Goal: Transaction & Acquisition: Purchase product/service

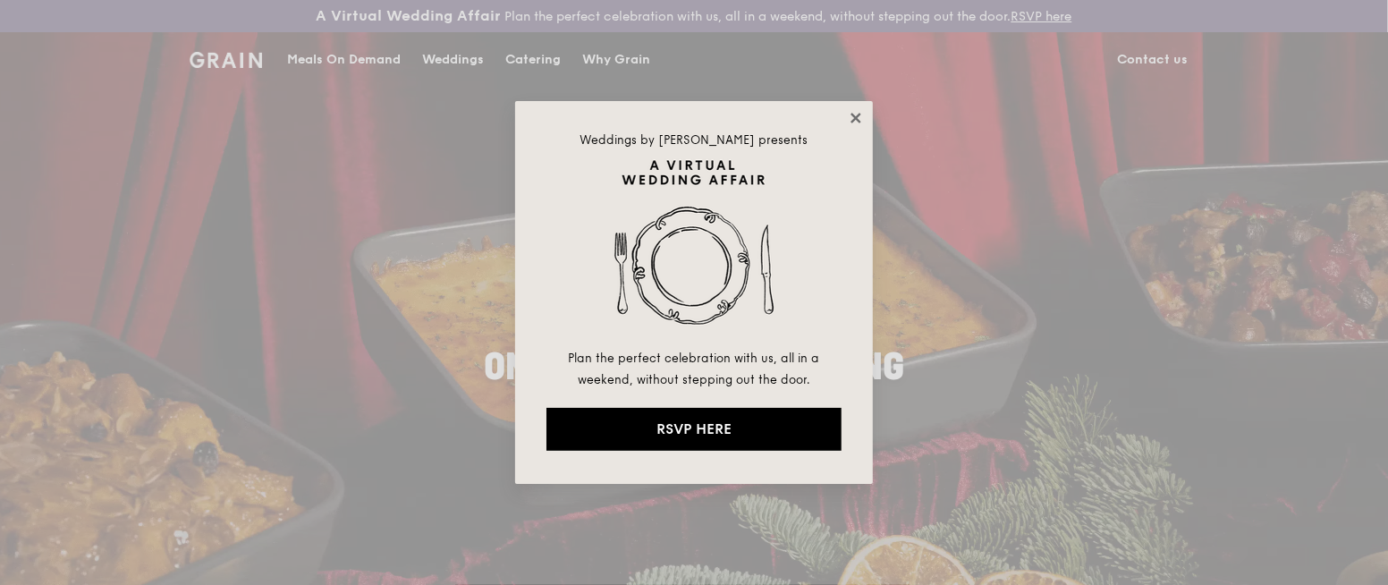
click at [861, 115] on icon at bounding box center [856, 118] width 16 height 16
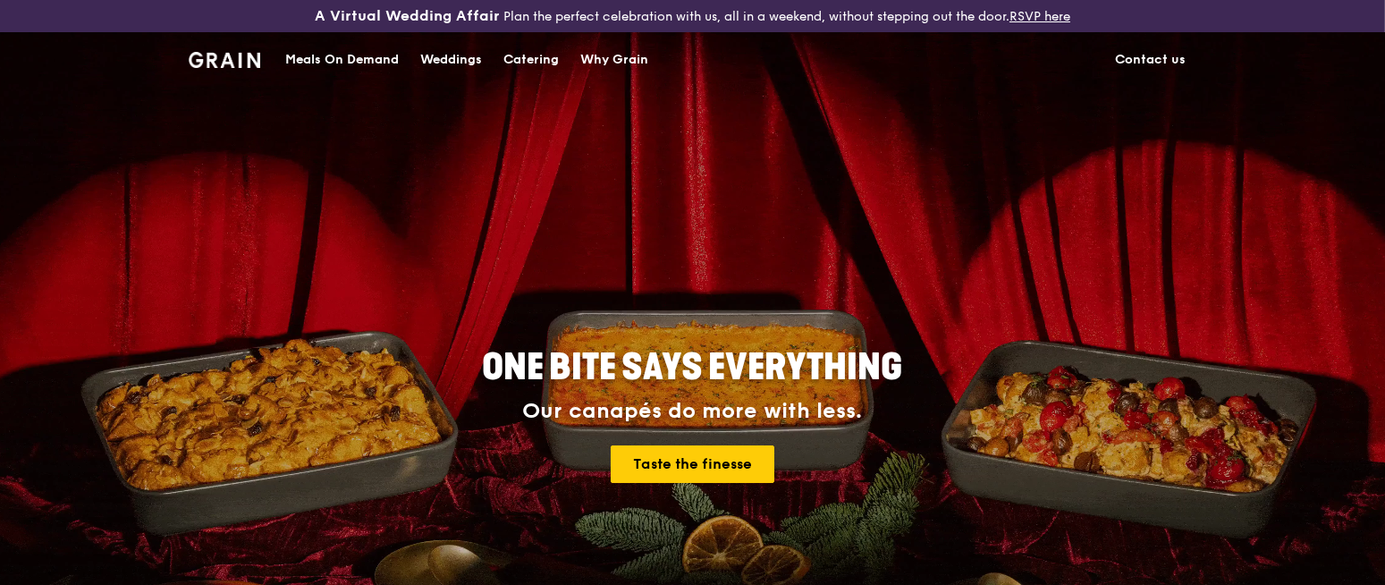
click at [368, 66] on div "Meals On Demand" at bounding box center [342, 60] width 114 height 54
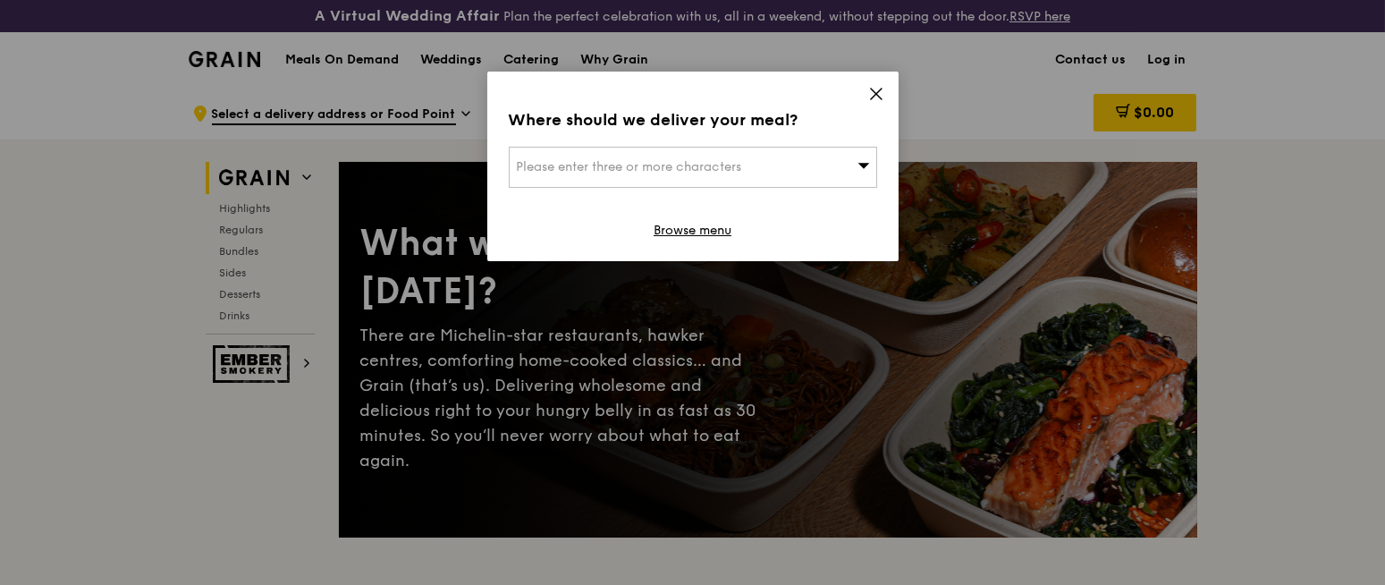
click at [748, 173] on div "Please enter three or more characters" at bounding box center [693, 167] width 368 height 41
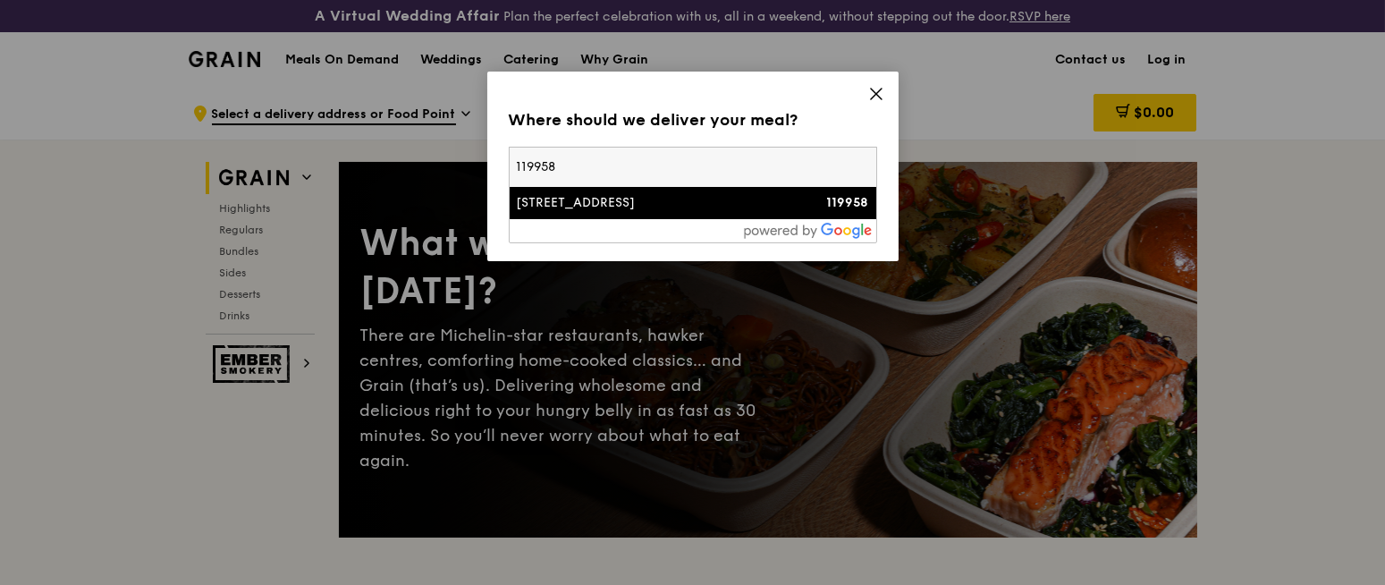
type input "119958"
click at [696, 204] on div "[STREET_ADDRESS]" at bounding box center [649, 203] width 265 height 18
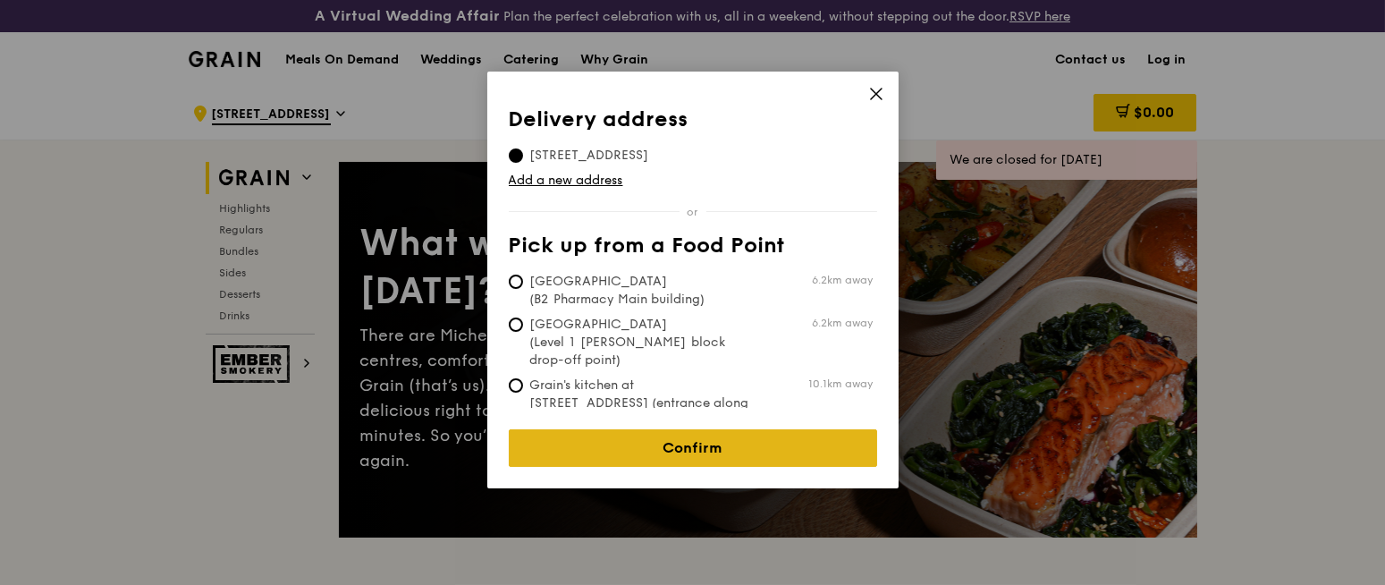
click at [690, 433] on link "Confirm" at bounding box center [693, 448] width 368 height 38
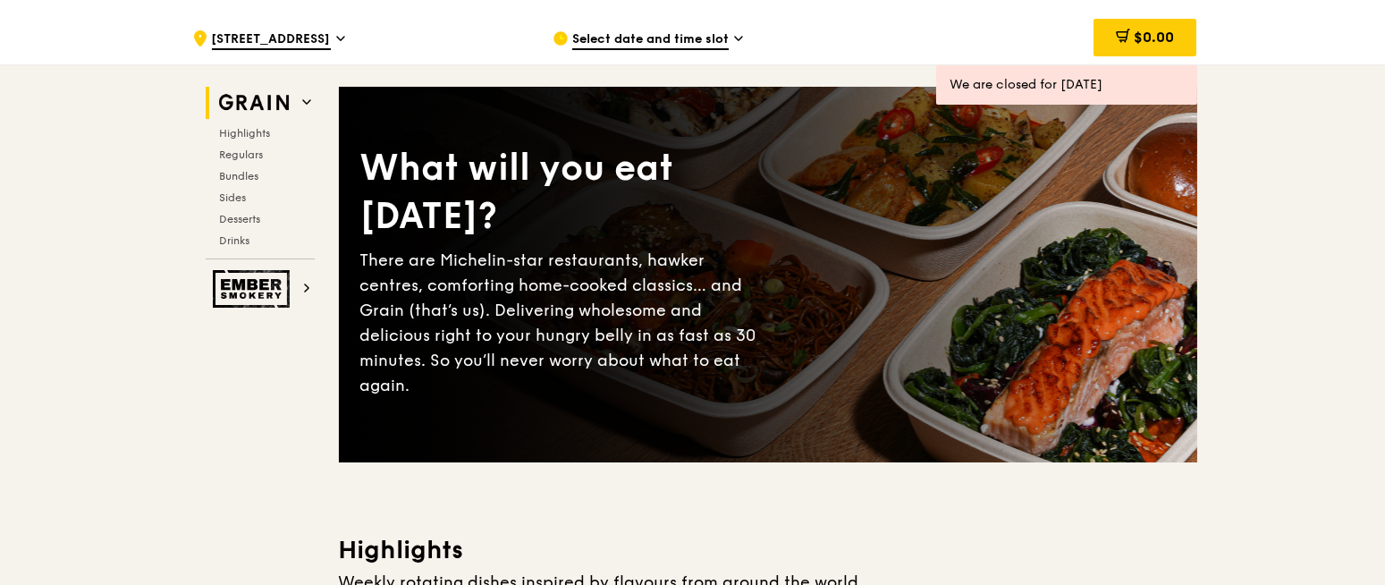
click at [758, 283] on div "There are Michelin-star restaurants, hawker centres, comforting home-cooked cla…" at bounding box center [564, 323] width 408 height 150
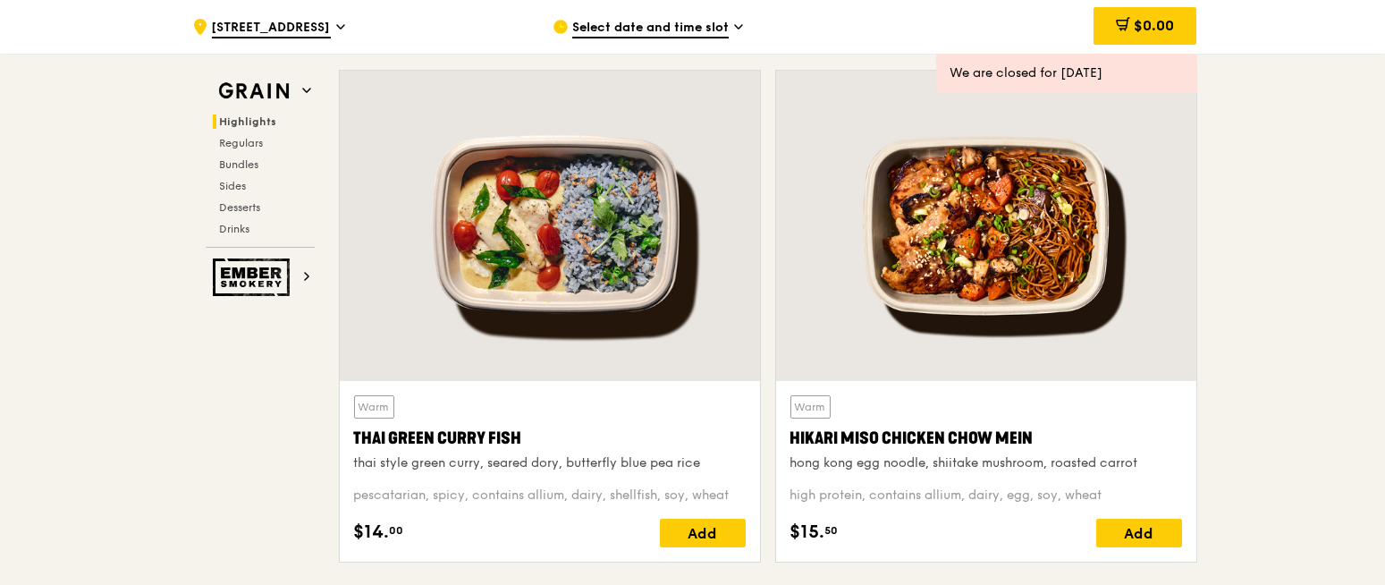
scroll to position [625, 0]
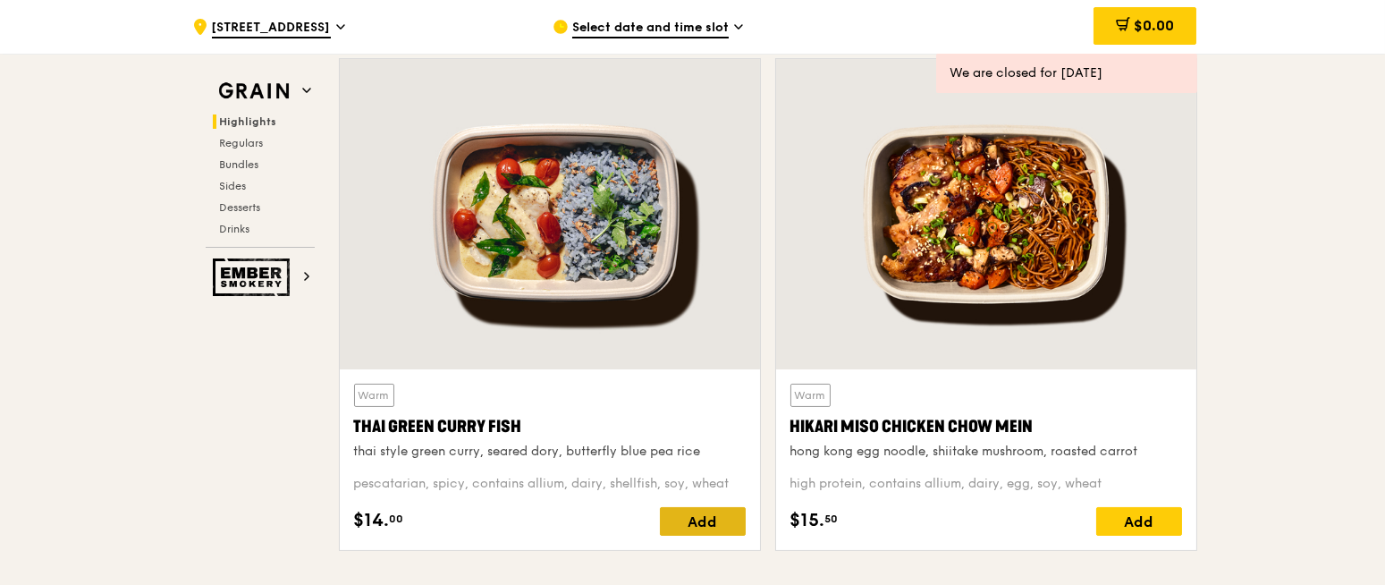
click at [688, 512] on div "Add" at bounding box center [703, 521] width 86 height 29
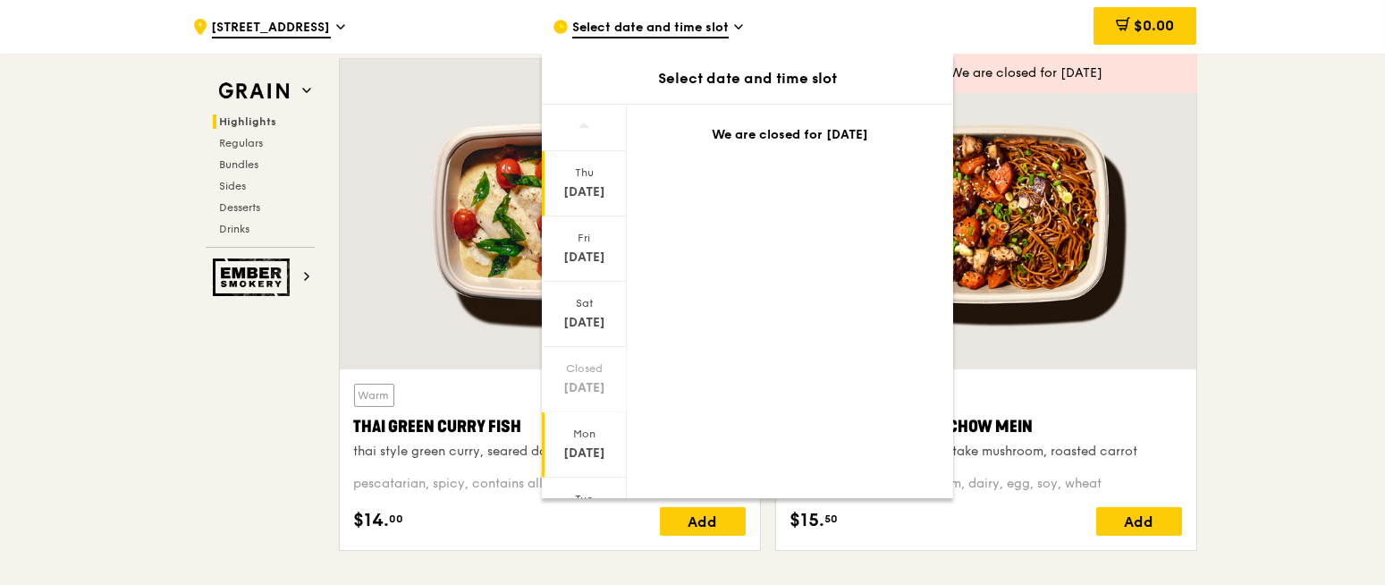
click at [579, 438] on div "Mon" at bounding box center [585, 434] width 80 height 14
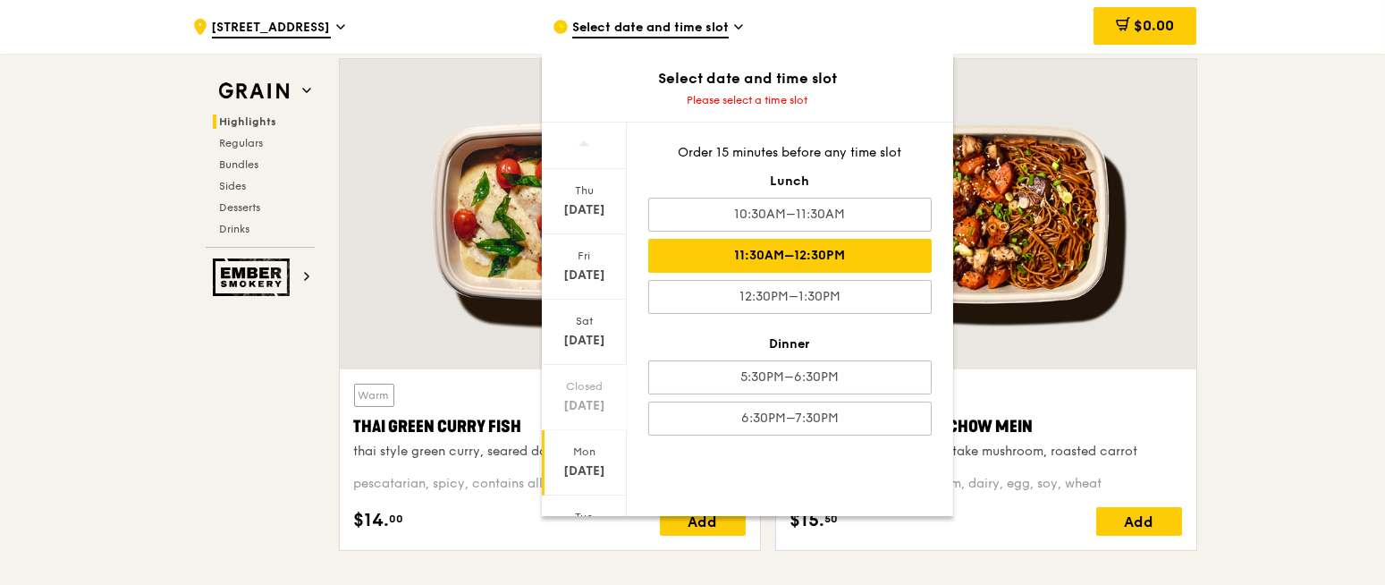
click at [825, 246] on div "11:30AM–12:30PM" at bounding box center [789, 256] width 283 height 34
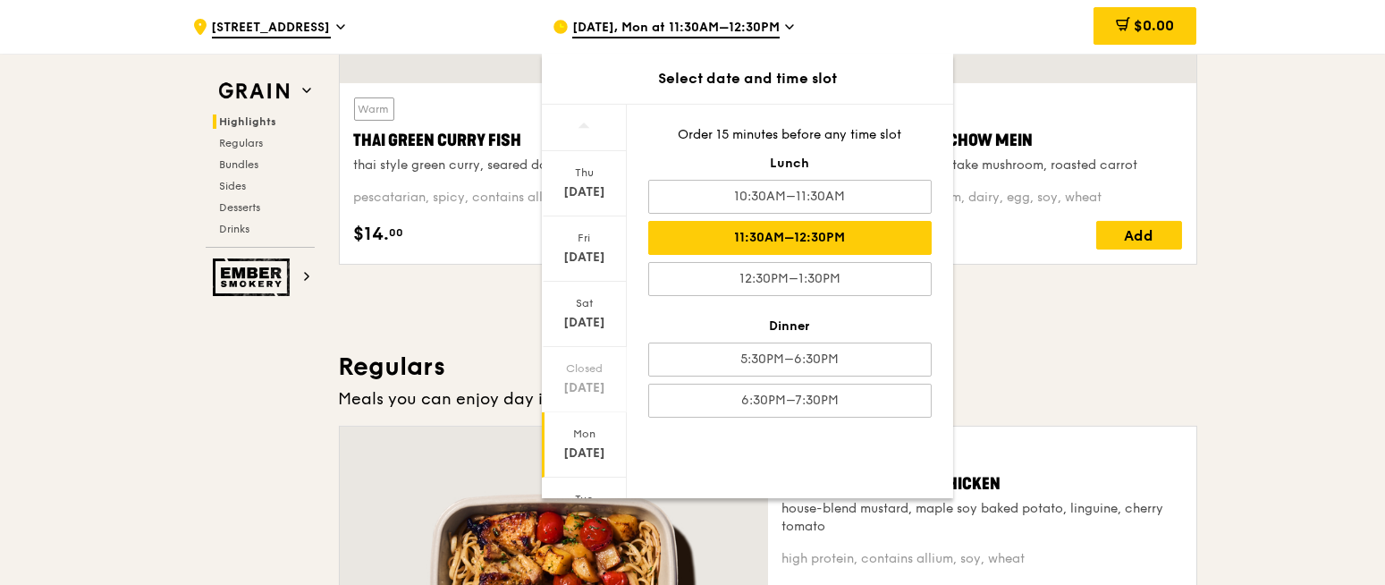
scroll to position [913, 0]
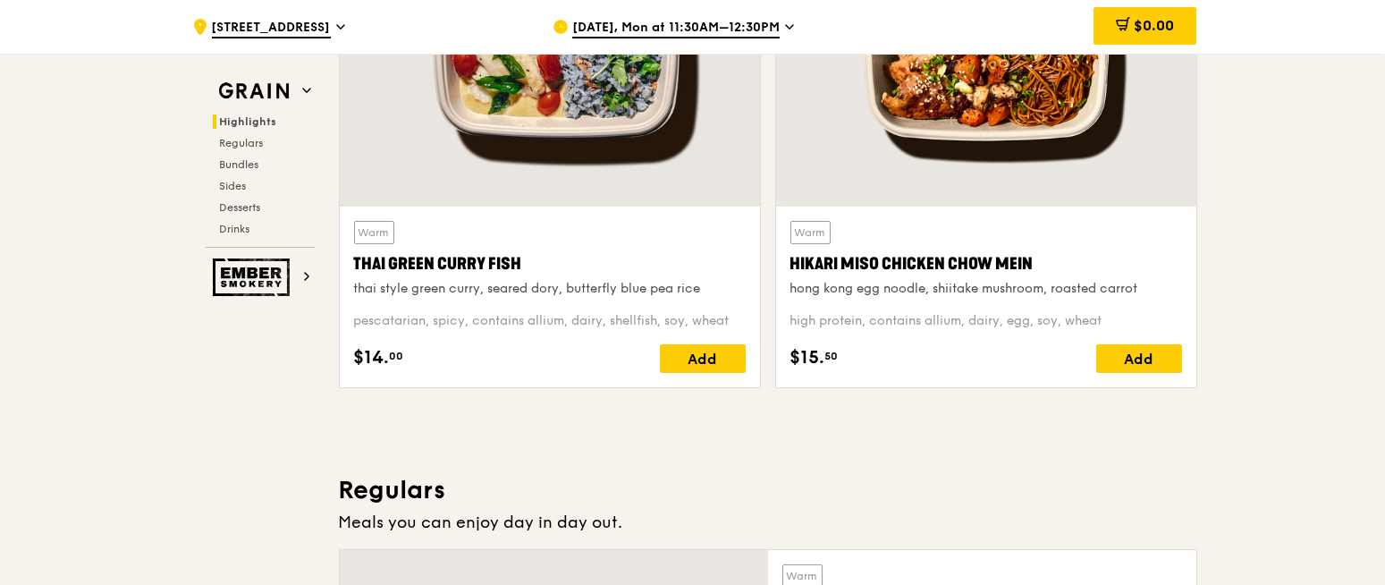
scroll to position [789, 0]
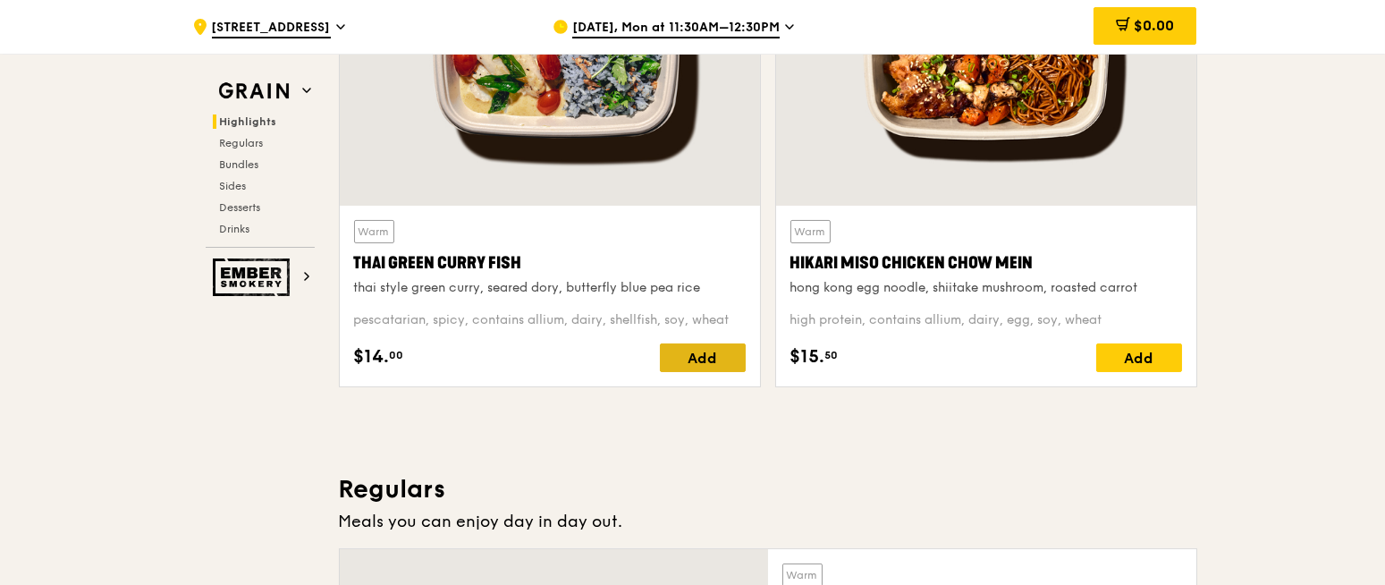
click at [699, 358] on div "Add" at bounding box center [703, 357] width 86 height 29
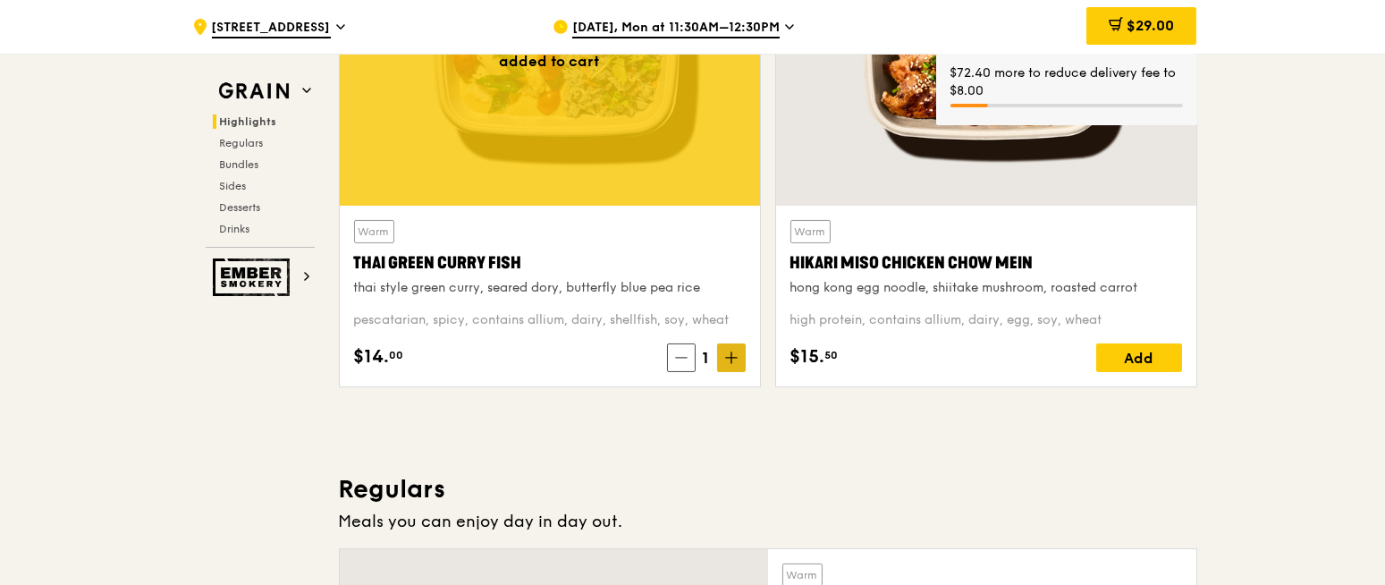
click at [726, 359] on icon at bounding box center [731, 357] width 13 height 13
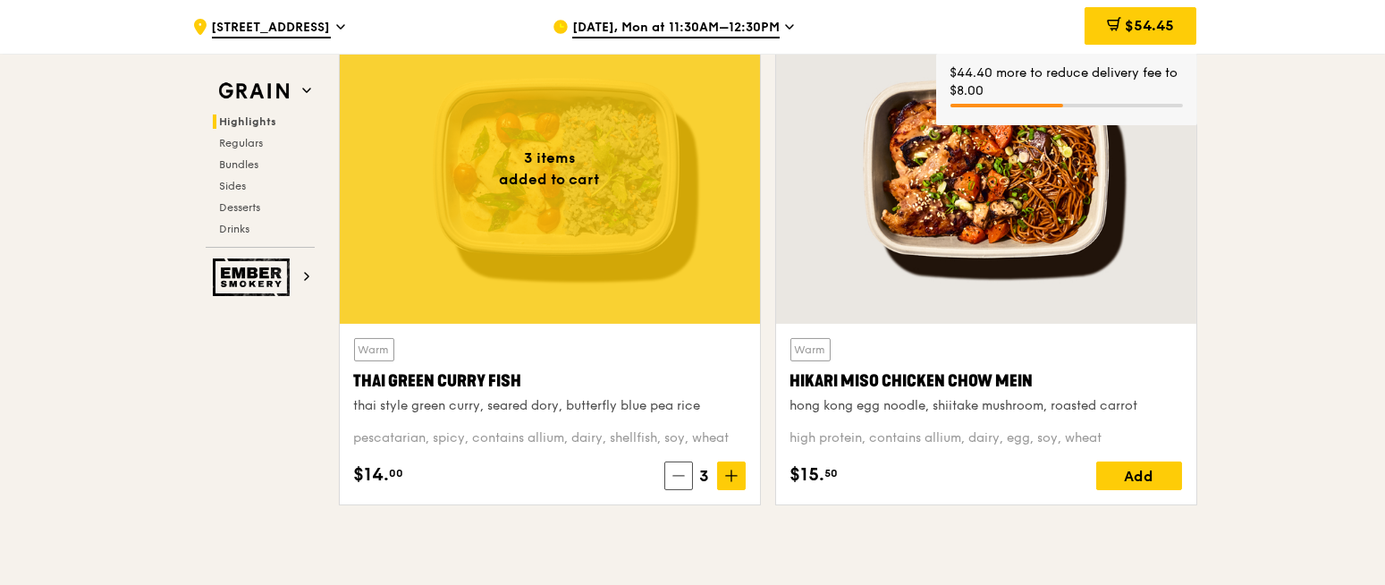
scroll to position [684, 0]
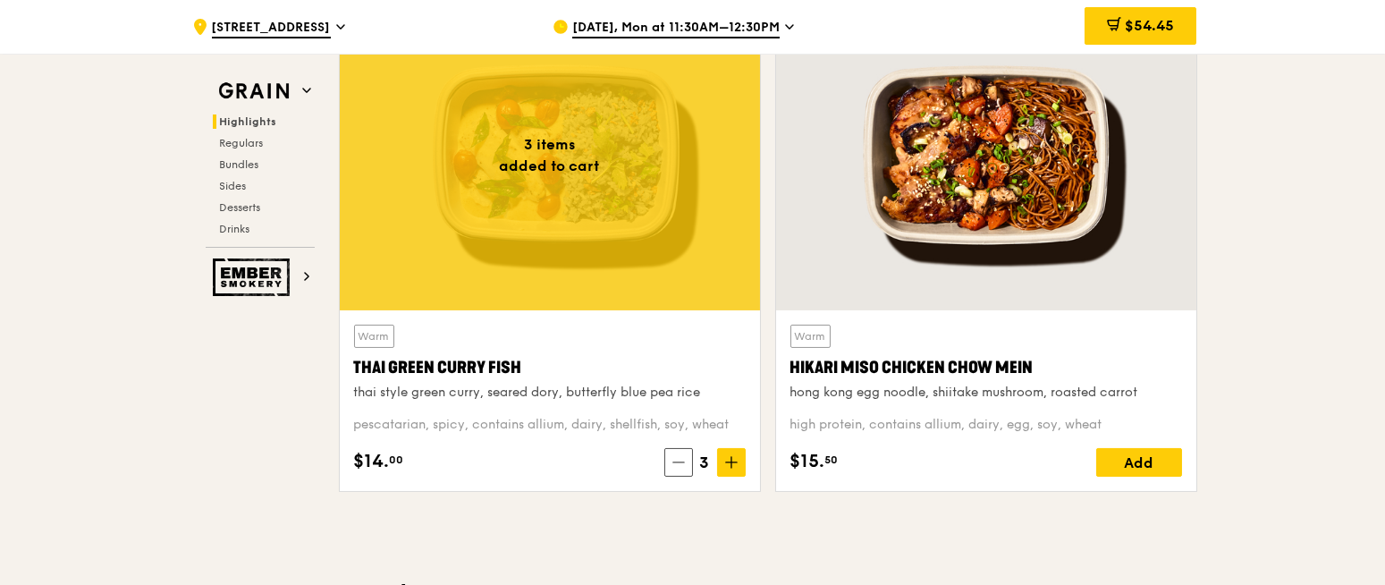
click at [1120, 444] on div "Warm Hikari Miso Chicken Chow Mein hong kong egg noodle, shiitake mushroom, roa…" at bounding box center [987, 401] width 392 height 152
click at [1121, 469] on div "Add" at bounding box center [1139, 462] width 86 height 29
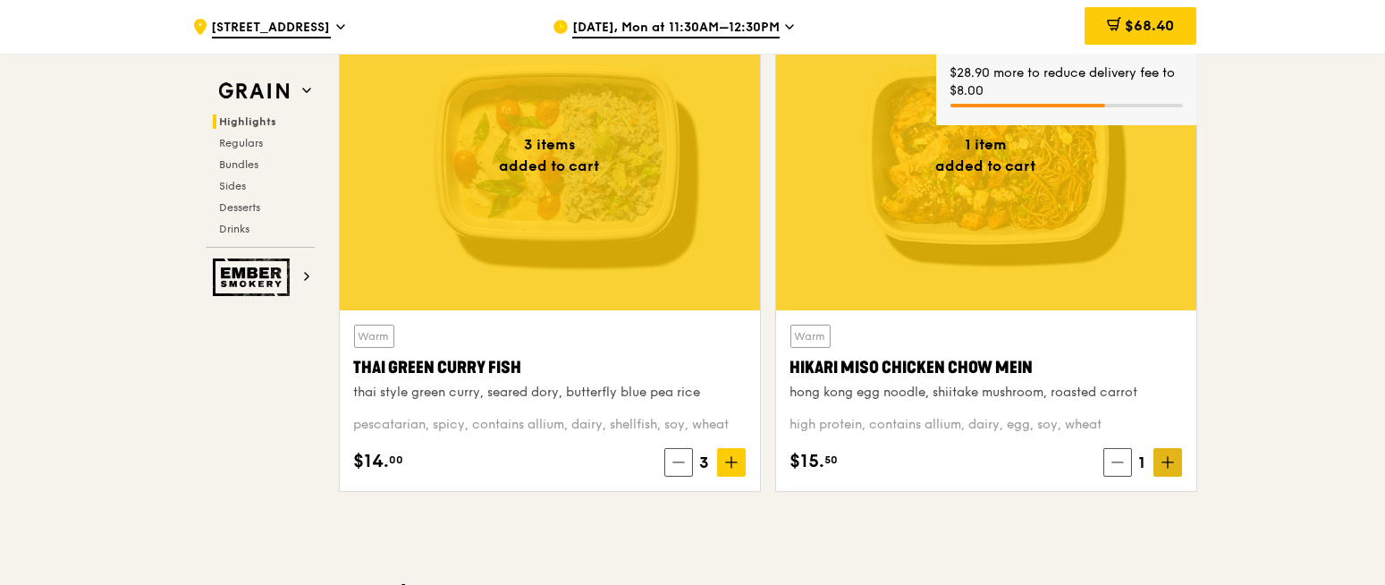
click at [1180, 455] on span at bounding box center [1168, 462] width 29 height 29
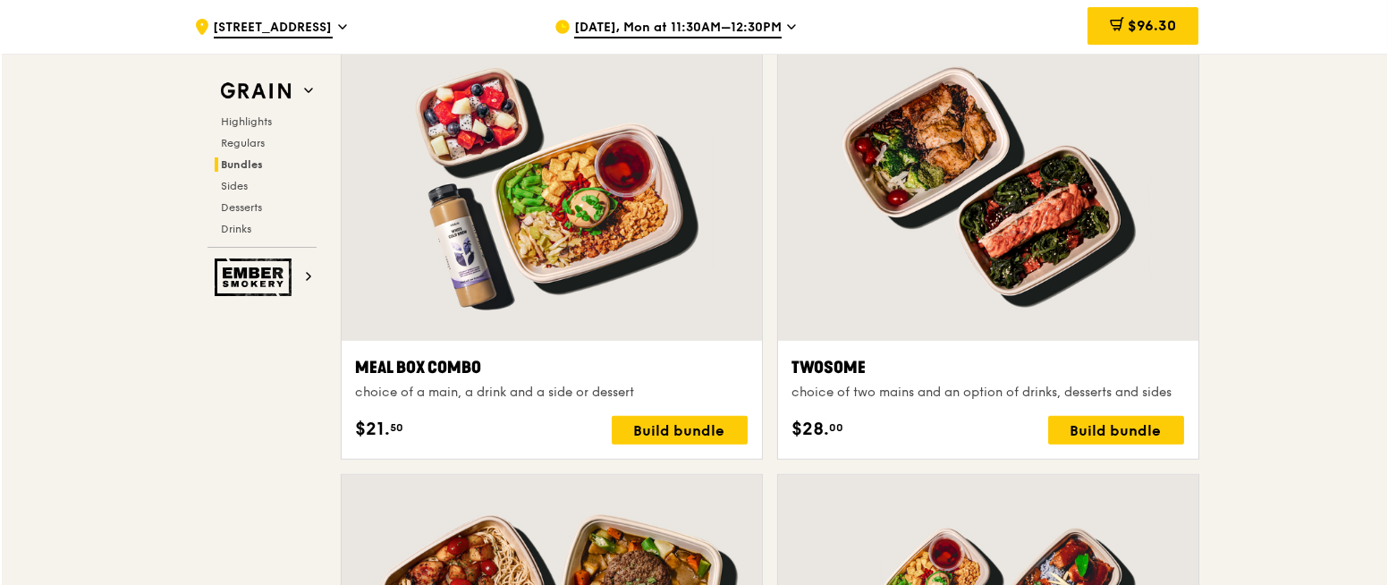
scroll to position [2707, 0]
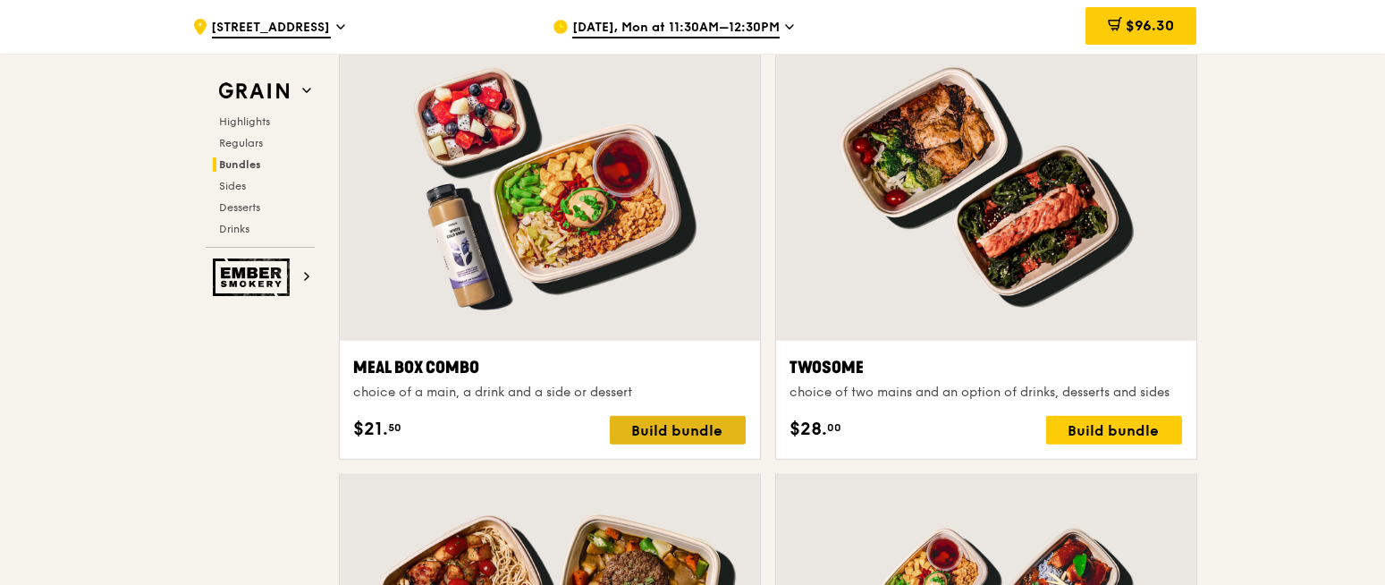
click at [681, 420] on div "Build bundle" at bounding box center [678, 430] width 136 height 29
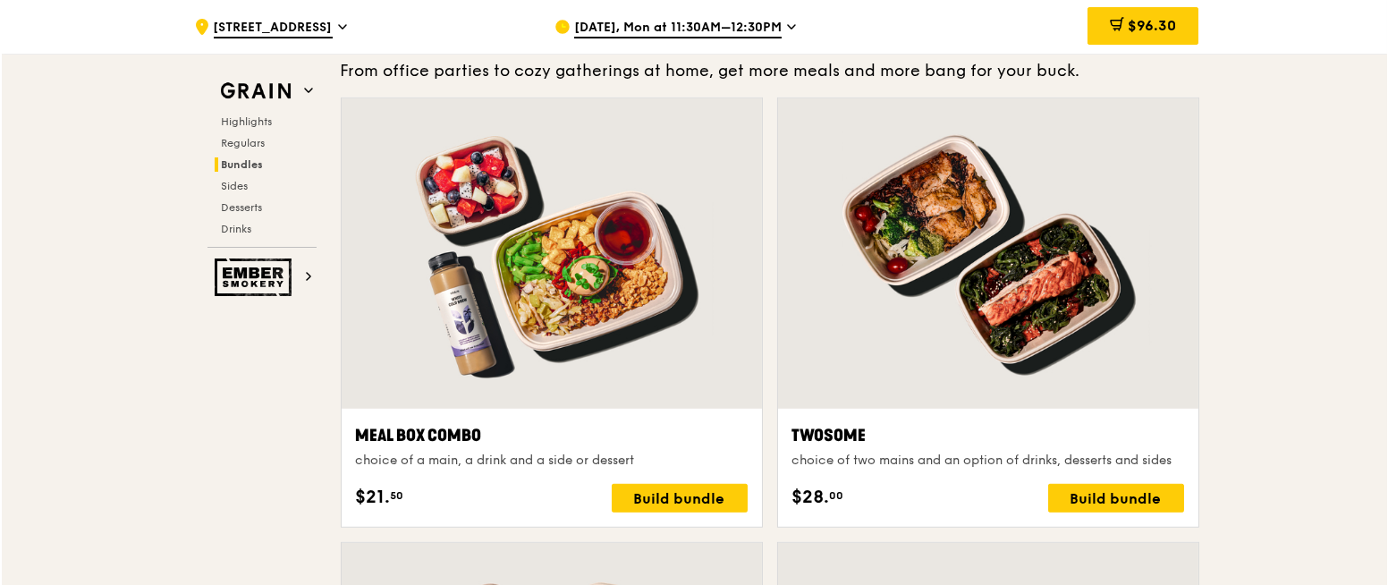
scroll to position [2643, 0]
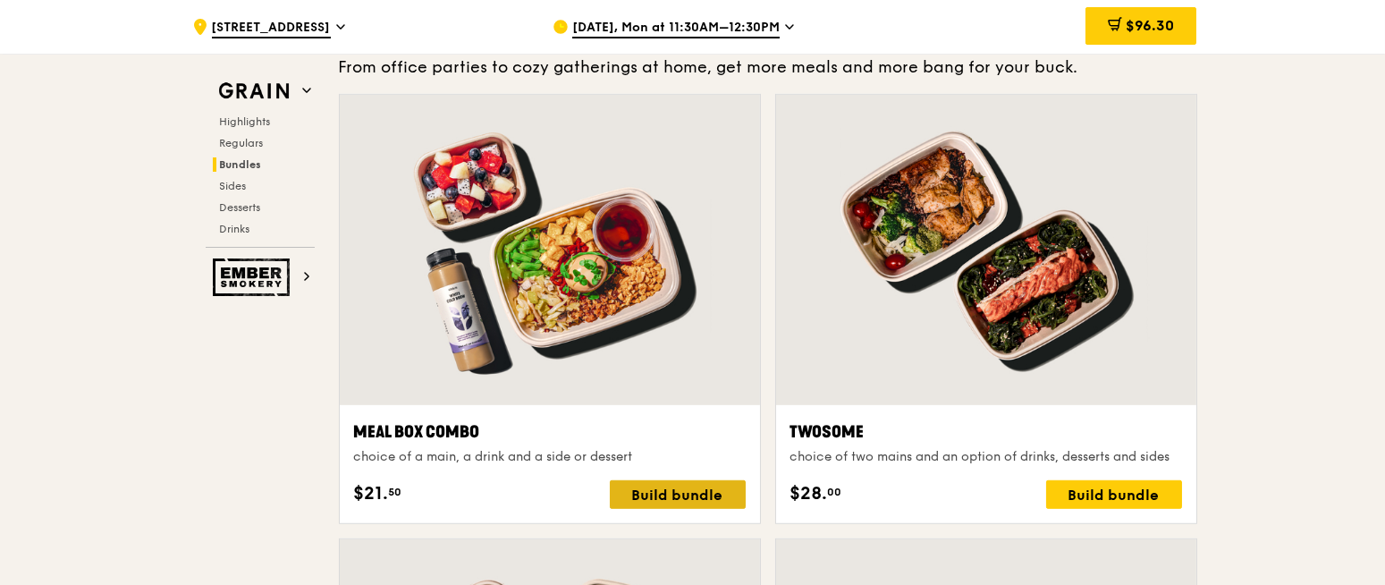
click at [692, 484] on div "Build bundle" at bounding box center [678, 494] width 136 height 29
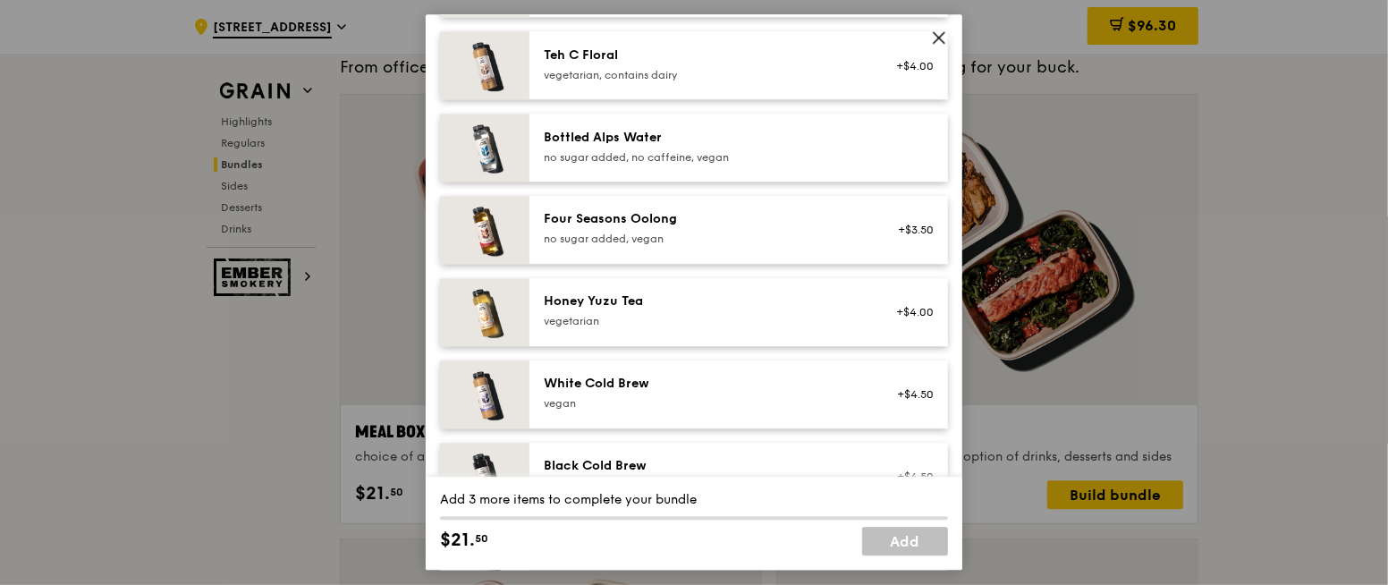
scroll to position [1665, 0]
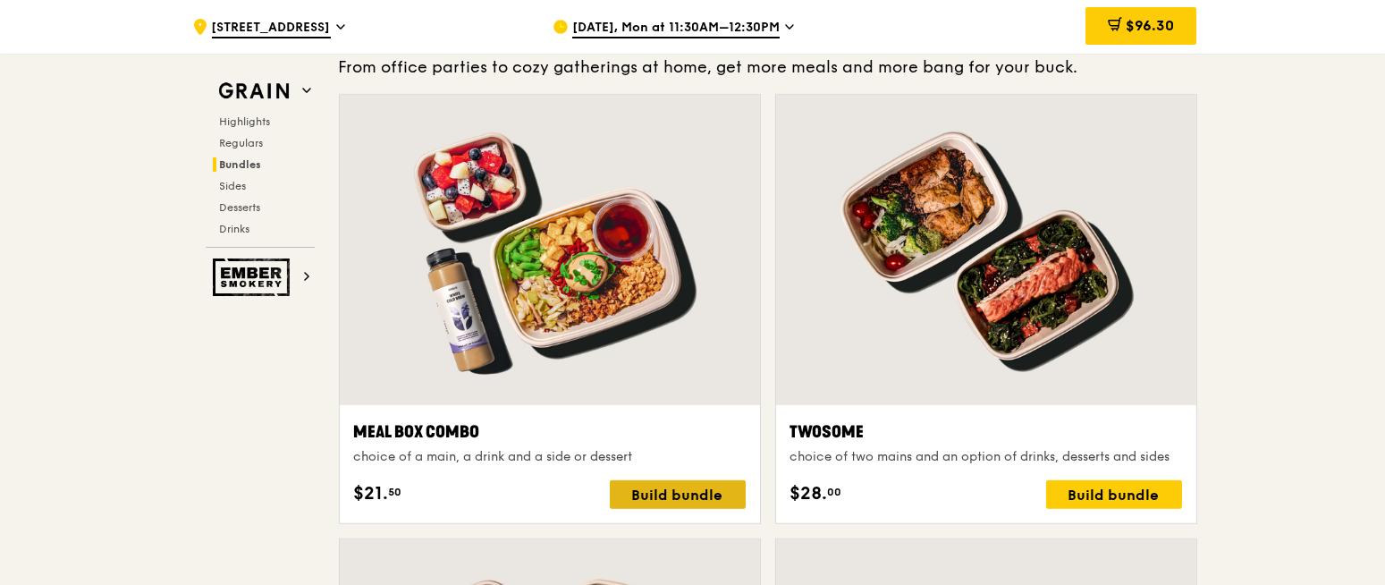
click at [681, 490] on div "Build bundle" at bounding box center [678, 494] width 136 height 29
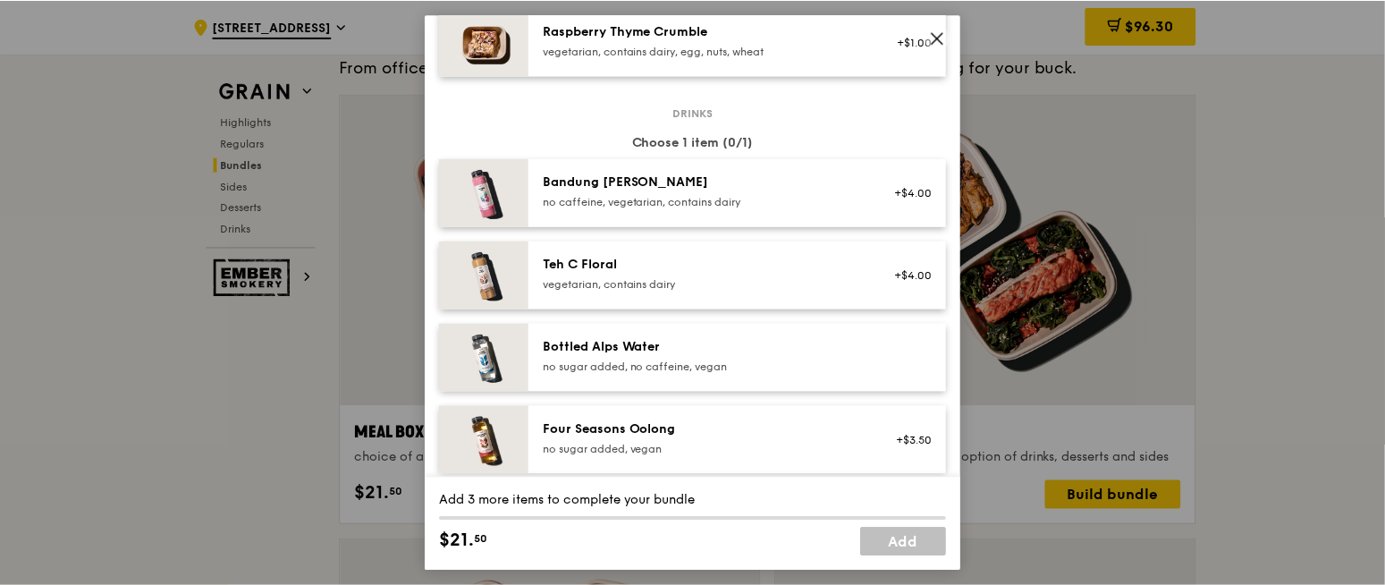
scroll to position [1780, 0]
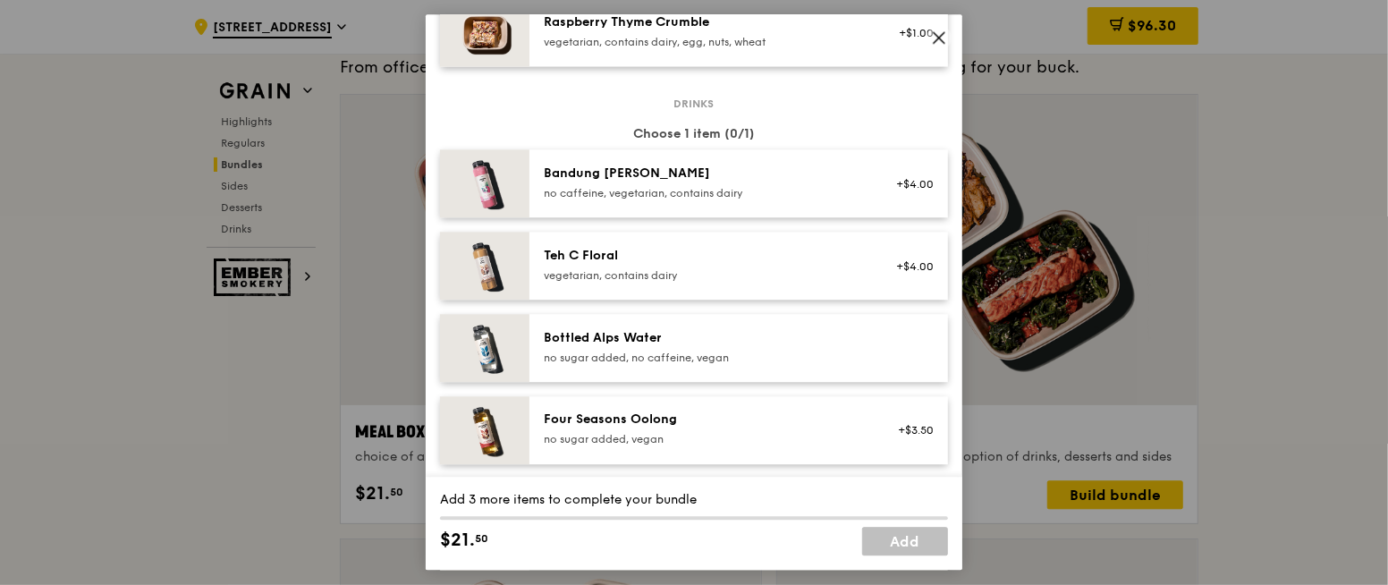
click at [946, 43] on icon at bounding box center [939, 38] width 16 height 16
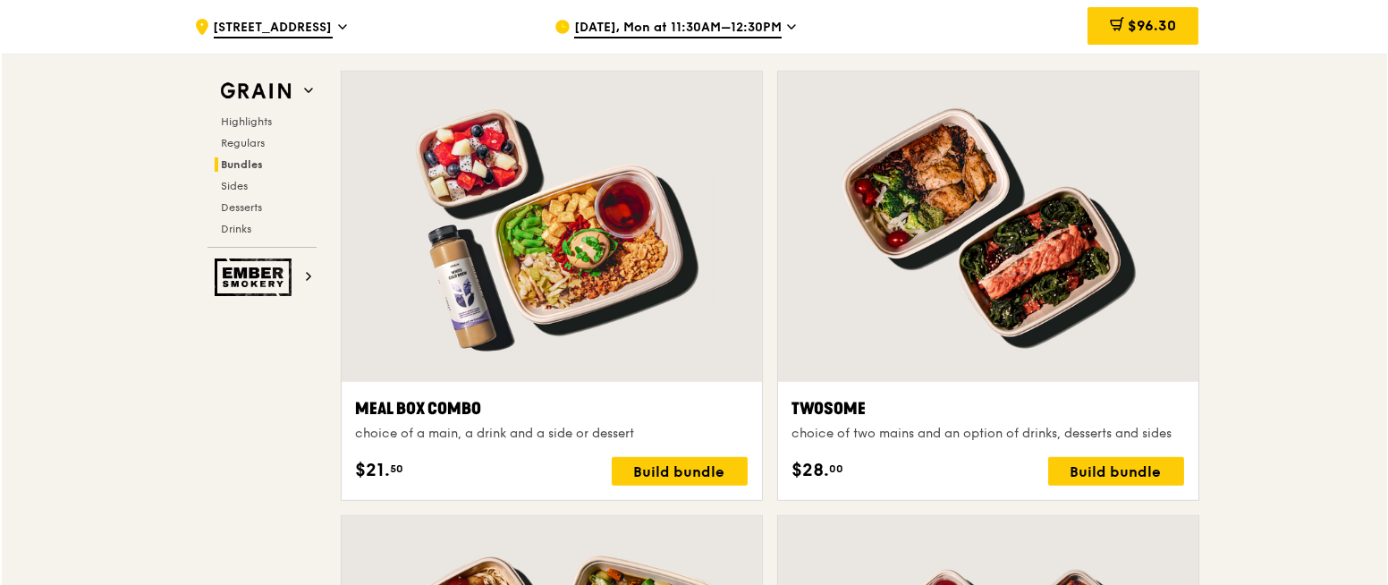
scroll to position [2662, 0]
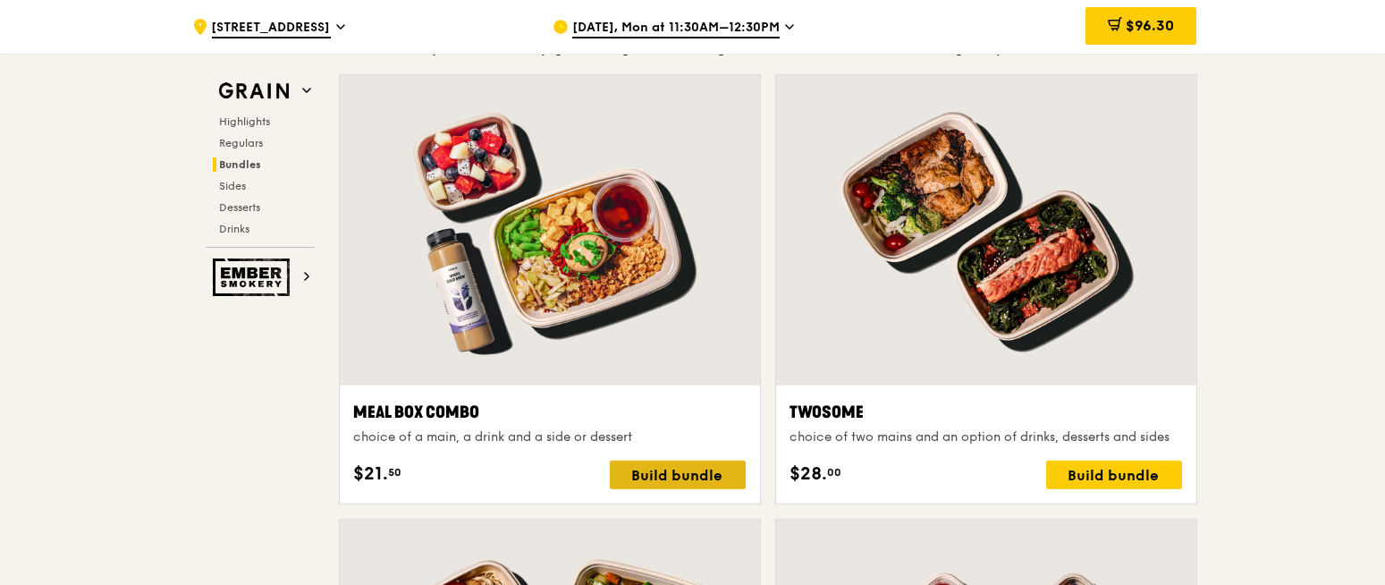
click at [686, 479] on div "Build bundle" at bounding box center [678, 475] width 136 height 29
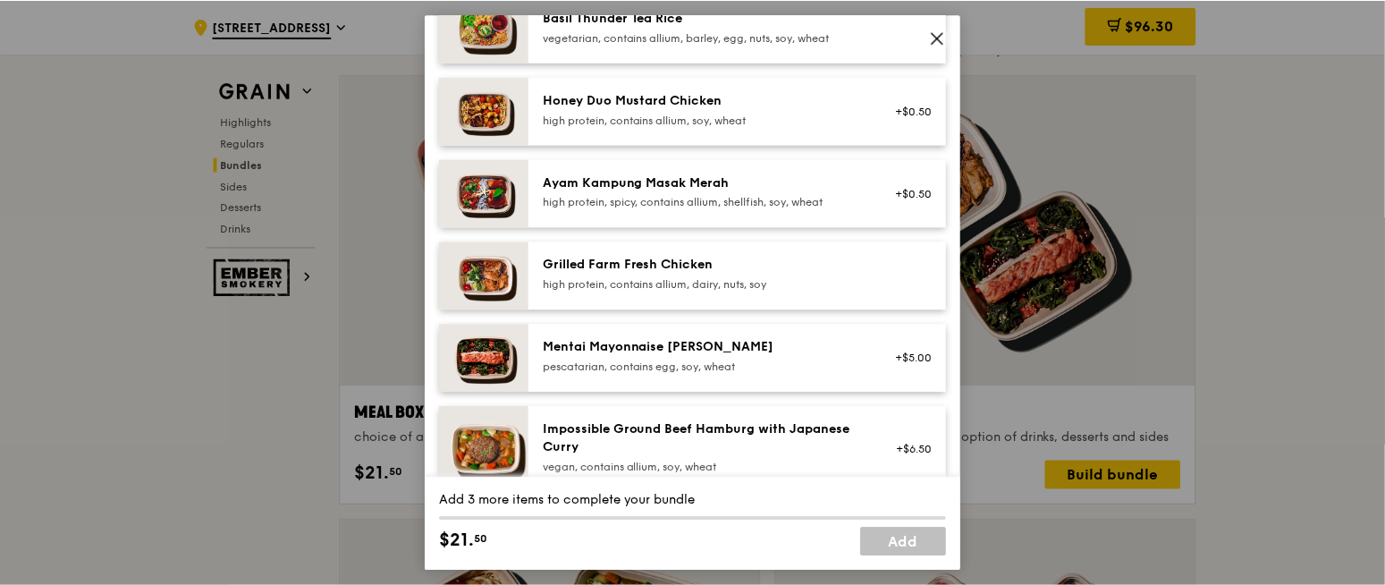
scroll to position [2661, 0]
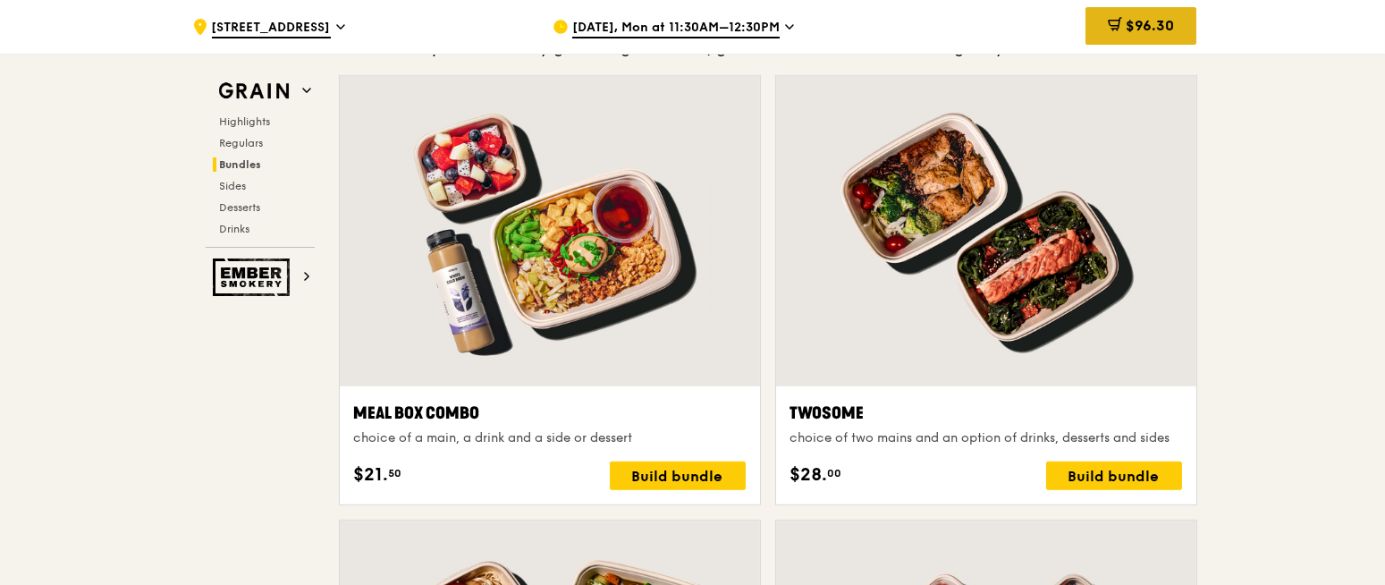
click at [1139, 23] on span "$96.30" at bounding box center [1150, 25] width 48 height 17
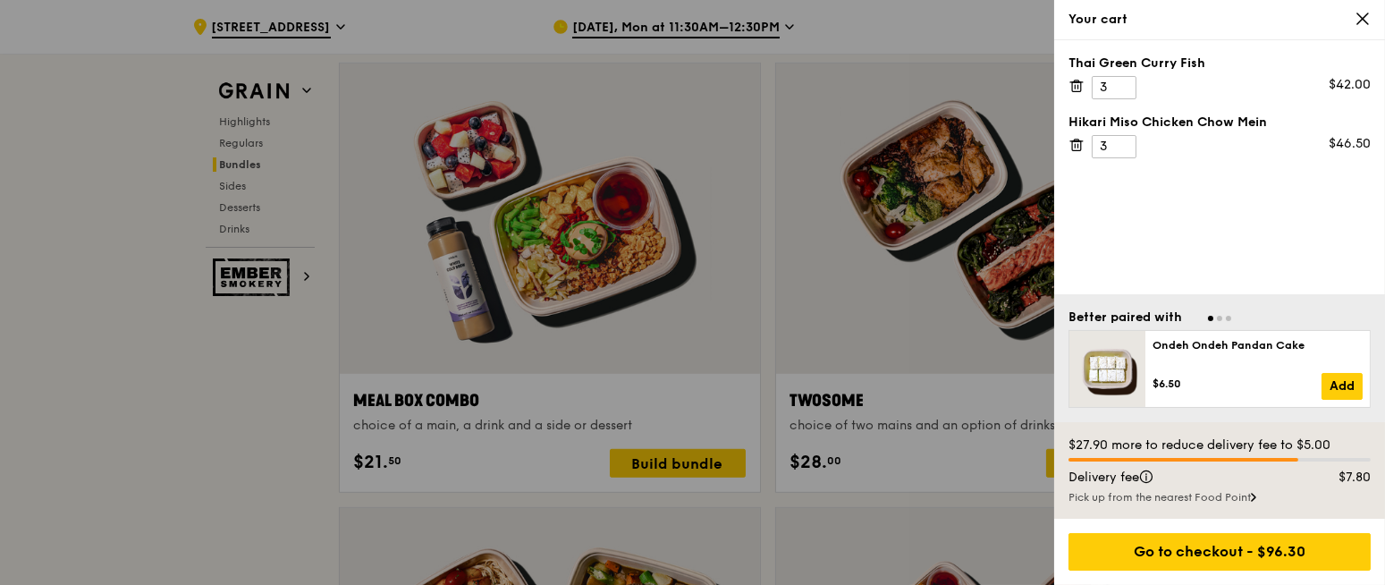
scroll to position [2691, 0]
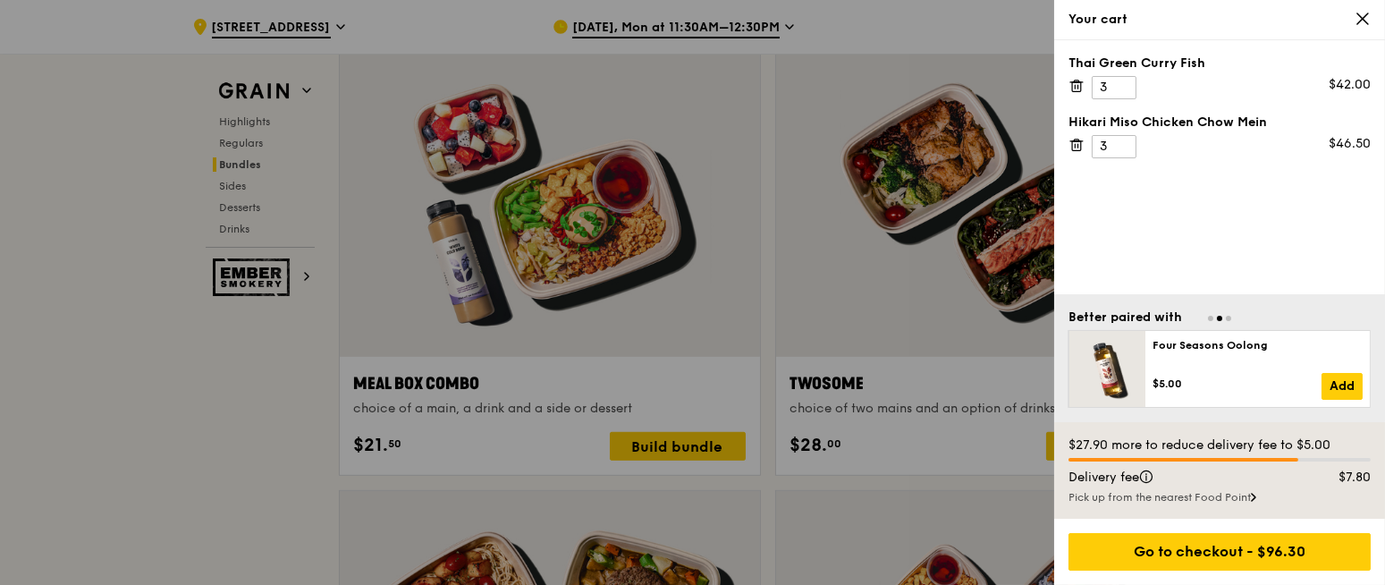
click at [1353, 24] on div "Your cart" at bounding box center [1220, 20] width 302 height 18
